Goal: Transaction & Acquisition: Purchase product/service

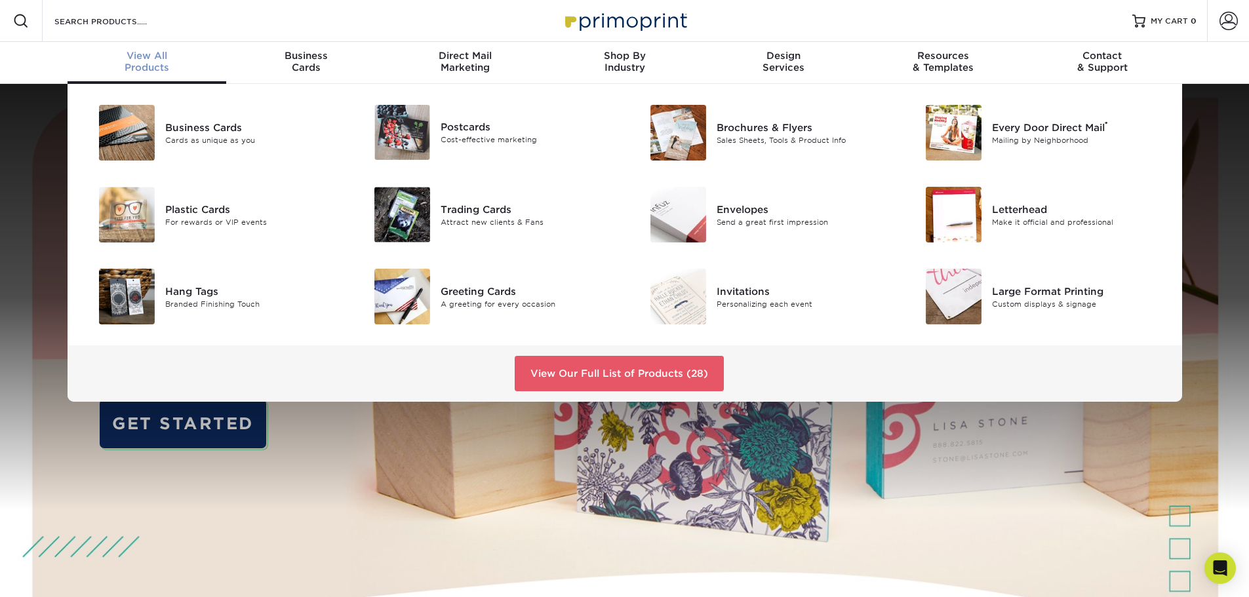
click at [169, 58] on span "View All" at bounding box center [147, 56] width 159 height 12
click at [626, 370] on link "View Our Full List of Products (28)" at bounding box center [619, 373] width 209 height 35
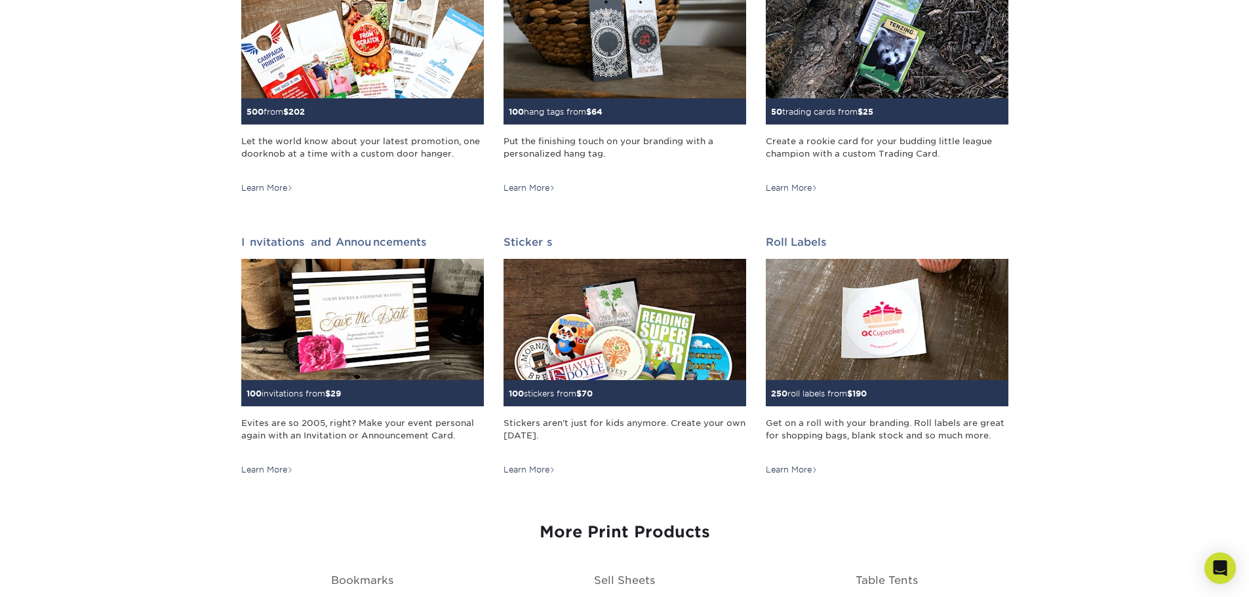
scroll to position [1115, 0]
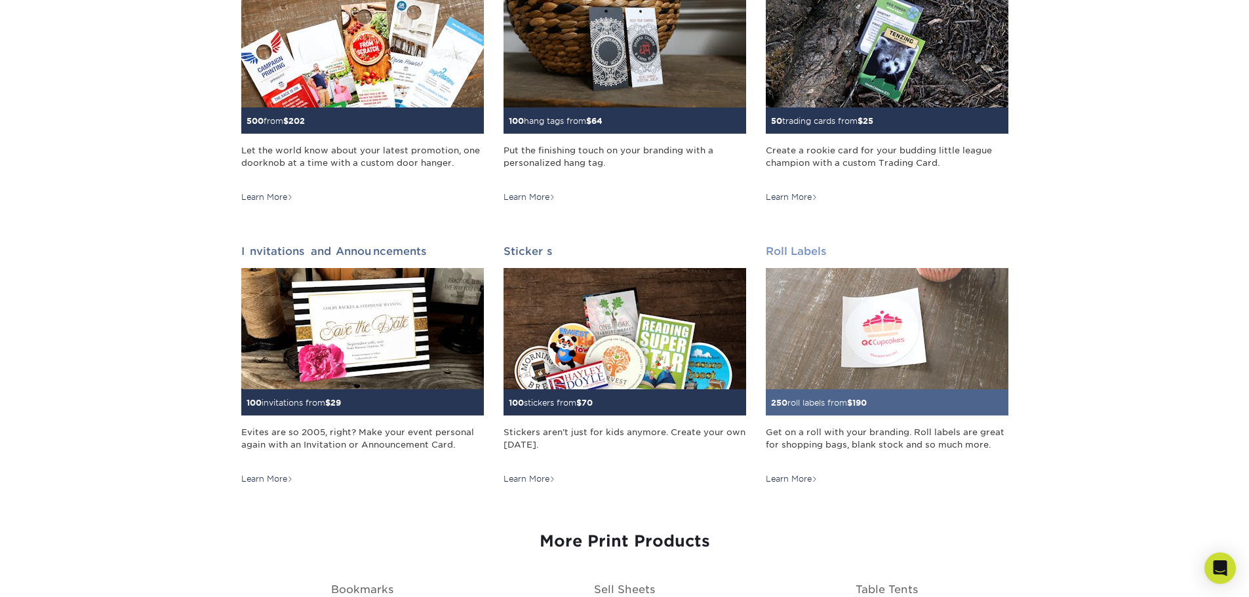
click at [973, 374] on img at bounding box center [887, 328] width 243 height 121
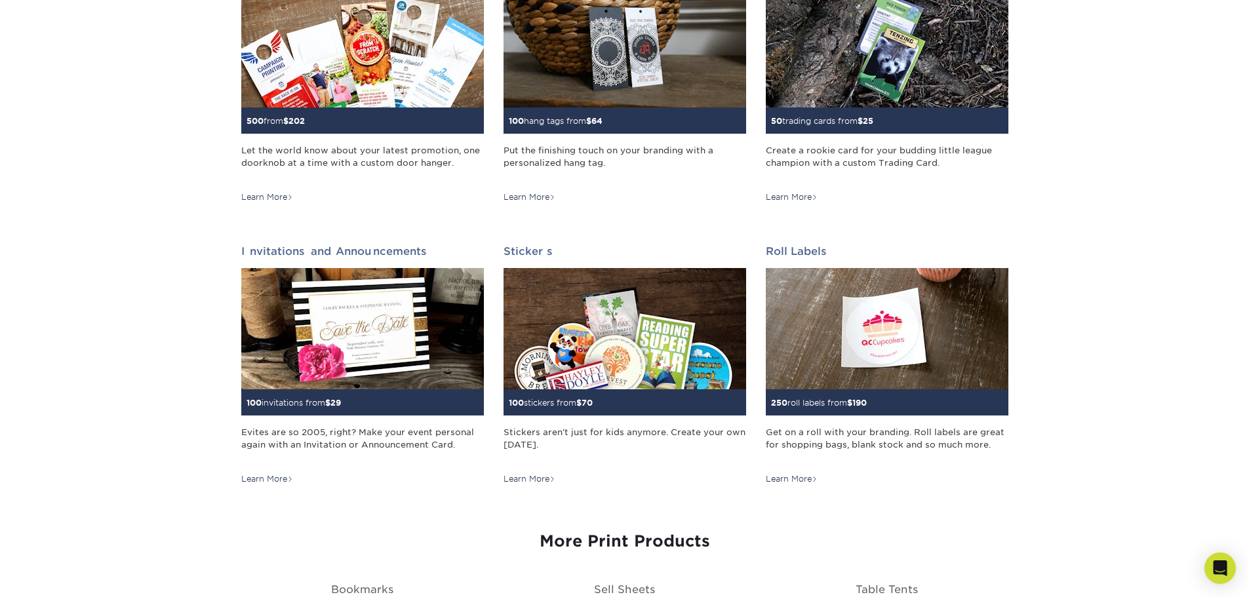
scroll to position [1243, 0]
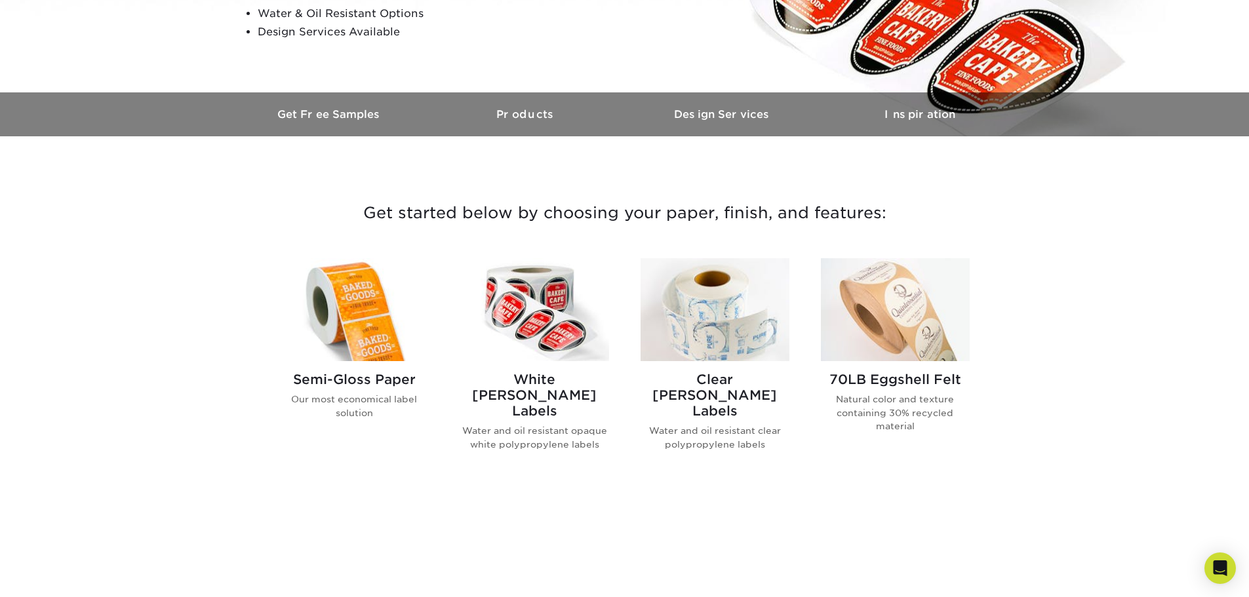
scroll to position [459, 0]
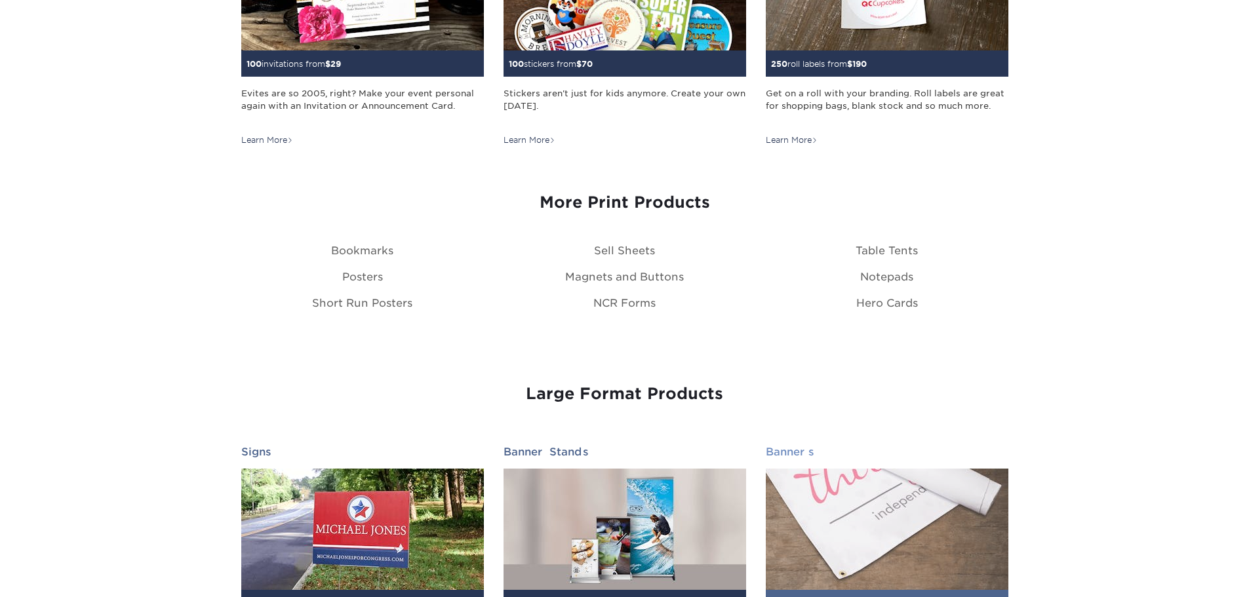
scroll to position [1639, 0]
